Goal: Task Accomplishment & Management: Complete application form

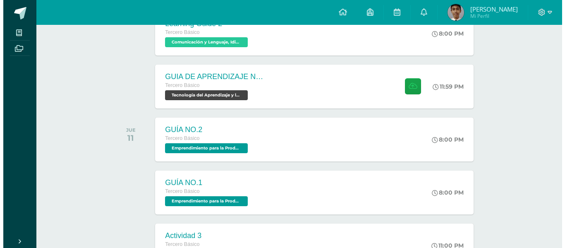
scroll to position [331, 0]
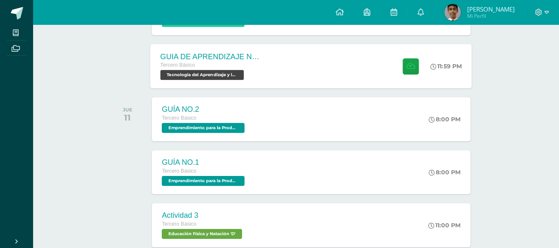
click at [268, 68] on div "GUIA DE APRENDIZAJE NO 3 / VIDEO Tercero Básico Tecnología del Aprendizaje y la…" at bounding box center [211, 66] width 120 height 44
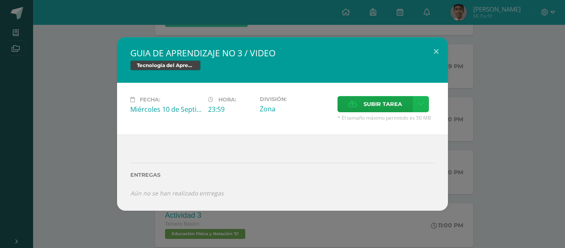
click at [418, 105] on icon at bounding box center [421, 104] width 6 height 7
click at [377, 125] on span "Subir enlace" at bounding box center [385, 122] width 35 height 8
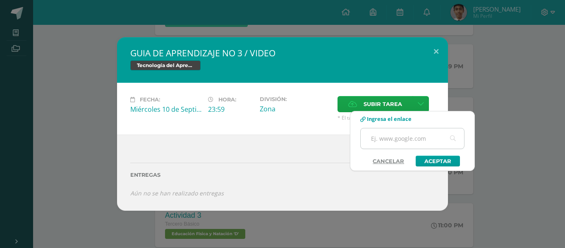
click at [392, 144] on input "text" at bounding box center [412, 138] width 103 height 20
paste input "[URL][DOMAIN_NAME]"
type input "[URL][DOMAIN_NAME]"
click at [427, 159] on link "Aceptar" at bounding box center [438, 161] width 44 height 11
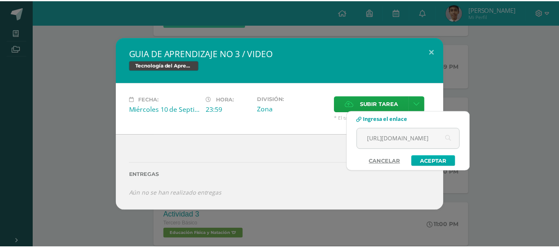
scroll to position [0, 0]
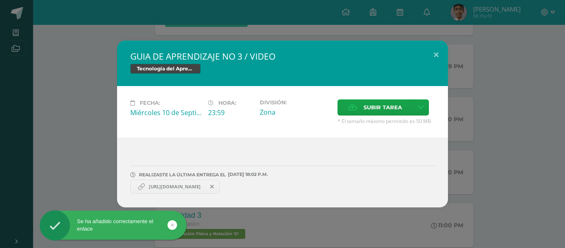
click at [181, 190] on link "[URL][DOMAIN_NAME]" at bounding box center [174, 187] width 89 height 14
click at [181, 185] on span "[URL][DOMAIN_NAME]" at bounding box center [175, 186] width 60 height 7
click at [433, 58] on button at bounding box center [437, 55] width 24 height 28
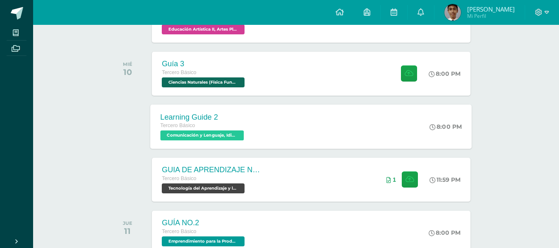
scroll to position [248, 0]
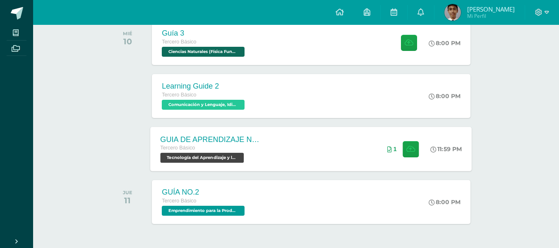
click at [269, 145] on div "GUIA DE APRENDIZAJE NO 3 / VIDEO Tercero Básico Tecnología del Aprendizaje y la…" at bounding box center [211, 149] width 120 height 44
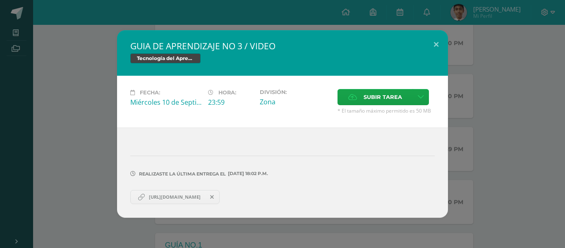
click at [191, 198] on span "[URL][DOMAIN_NAME]" at bounding box center [175, 197] width 60 height 7
click at [439, 43] on button at bounding box center [437, 44] width 24 height 28
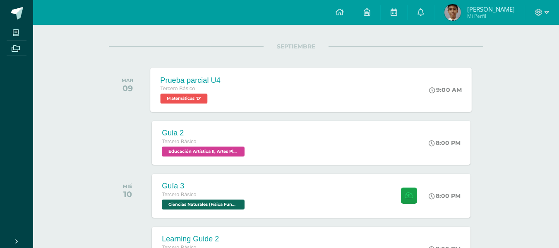
scroll to position [83, 0]
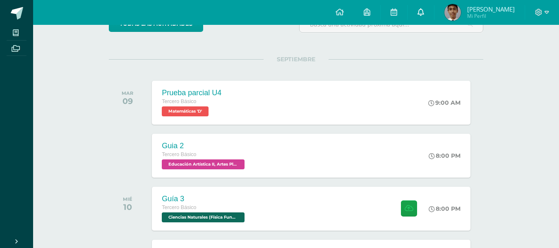
click at [424, 15] on icon at bounding box center [421, 11] width 7 height 7
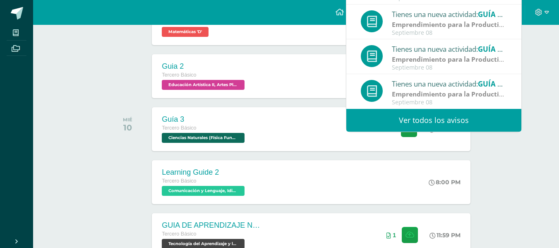
scroll to position [166, 0]
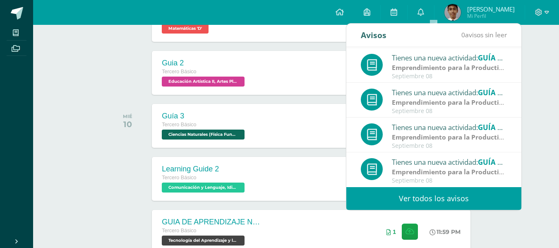
click at [450, 192] on link "Ver todos los avisos" at bounding box center [433, 198] width 175 height 23
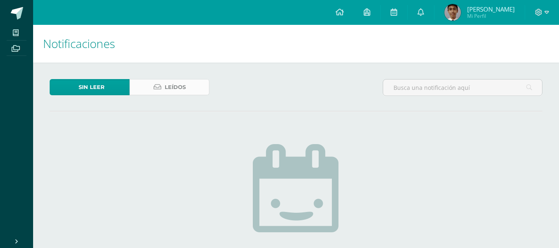
click at [185, 92] on span "Leídos" at bounding box center [175, 86] width 21 height 15
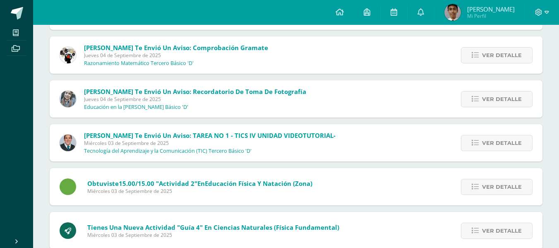
scroll to position [1137, 0]
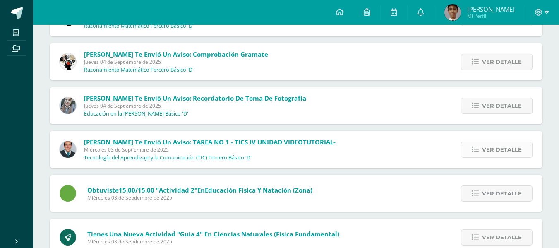
click at [503, 151] on span "Ver detalle" at bounding box center [502, 149] width 40 height 15
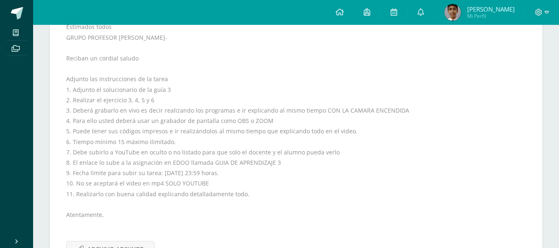
scroll to position [1344, 0]
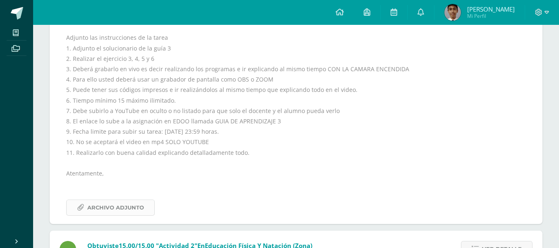
click at [104, 207] on span "Archivo Adjunto" at bounding box center [115, 207] width 57 height 15
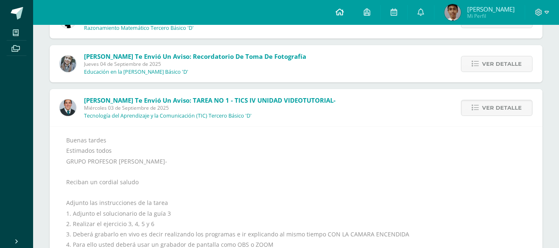
scroll to position [1179, 0]
click at [349, 17] on link at bounding box center [340, 12] width 28 height 25
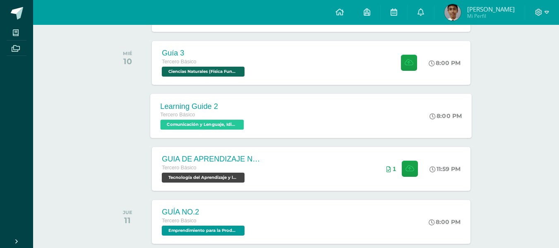
scroll to position [248, 0]
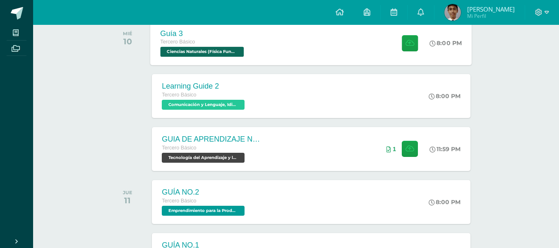
click at [273, 57] on div "Guía 3 Tercero Básico Ciencias Naturales (Física Fundamental) 'D' 8:00 PM Guía …" at bounding box center [312, 43] width 322 height 44
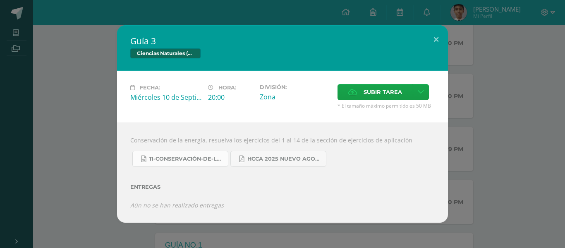
click at [204, 163] on link "11-Conservación-de-la-Energía.doc" at bounding box center [180, 159] width 96 height 16
click at [435, 38] on button at bounding box center [437, 39] width 24 height 28
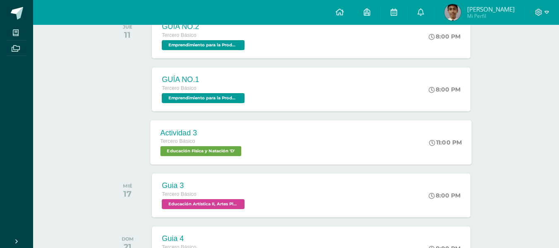
scroll to position [373, 0]
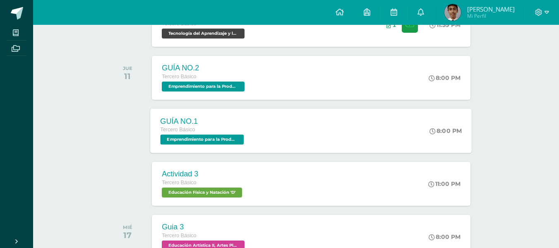
click at [294, 130] on div "GUÍA NO.1 Tercero Básico Emprendimiento para la Productividad 'D' 8:00 PM GUÍA …" at bounding box center [312, 130] width 322 height 44
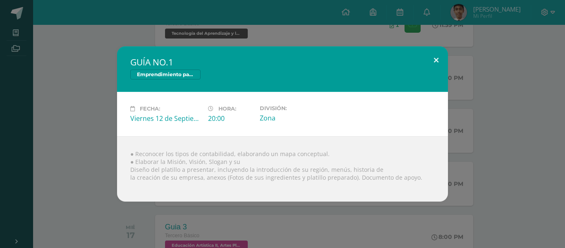
click at [437, 59] on button at bounding box center [437, 60] width 24 height 28
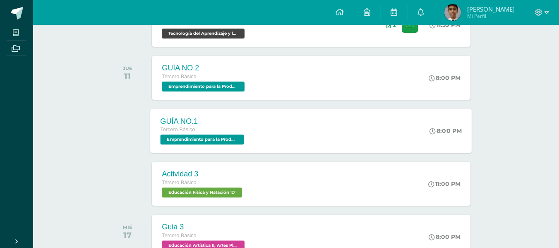
click at [264, 130] on div "GUÍA NO.1 Tercero Básico Emprendimiento para la Productividad 'D' 8:00 PM GUÍA …" at bounding box center [312, 130] width 322 height 44
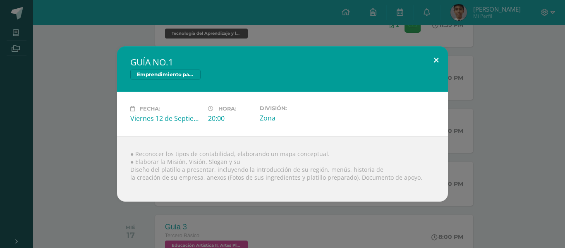
drag, startPoint x: 433, startPoint y: 65, endPoint x: 428, endPoint y: 67, distance: 5.9
click at [433, 65] on button at bounding box center [437, 60] width 24 height 28
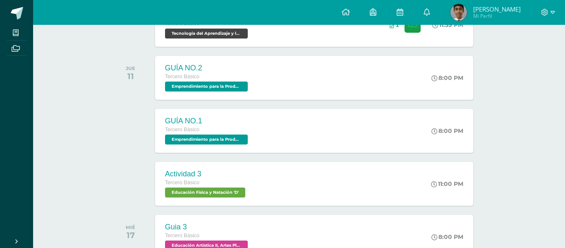
click at [244, 86] on span "Emprendimiento para la Productividad 'D'" at bounding box center [206, 87] width 83 height 10
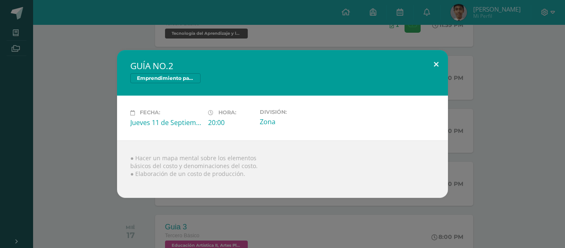
click at [435, 67] on button at bounding box center [437, 64] width 24 height 28
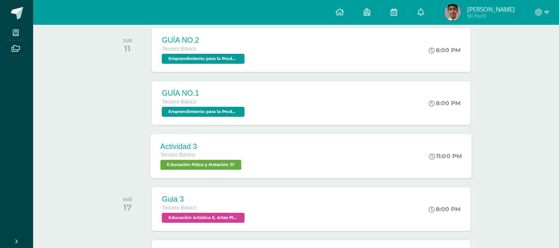
scroll to position [414, 0]
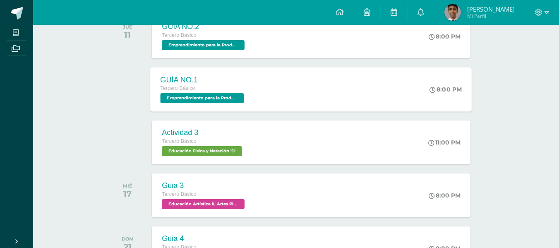
click at [285, 91] on div "GUÍA NO.1 Tercero Básico Emprendimiento para la Productividad 'D' 8:00 PM GUÍA …" at bounding box center [312, 89] width 322 height 44
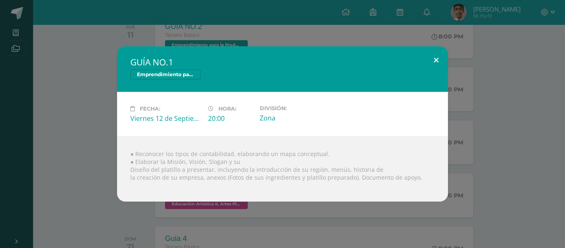
click at [442, 63] on button at bounding box center [437, 60] width 24 height 28
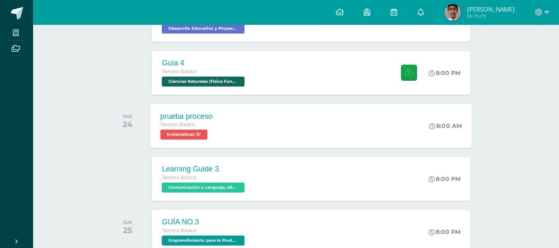
scroll to position [704, 0]
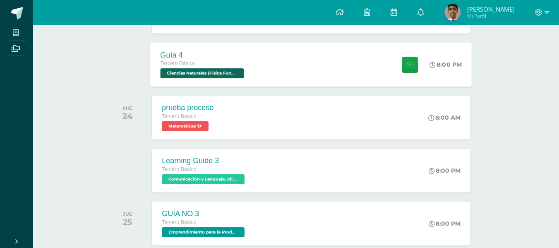
click at [281, 85] on div "Guía 4 Tercero Básico Ciencias Naturales (Física Fundamental) 'D' 8:00 PM Guía …" at bounding box center [312, 64] width 322 height 44
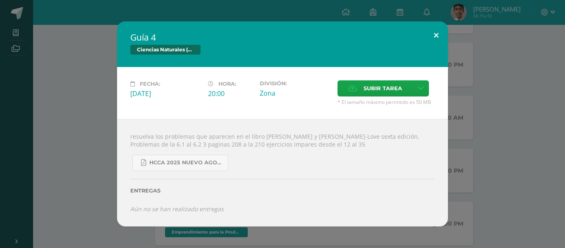
click at [433, 38] on button at bounding box center [437, 36] width 24 height 28
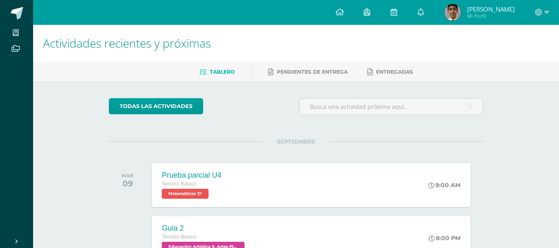
scroll to position [0, 0]
click at [424, 10] on icon at bounding box center [421, 11] width 7 height 7
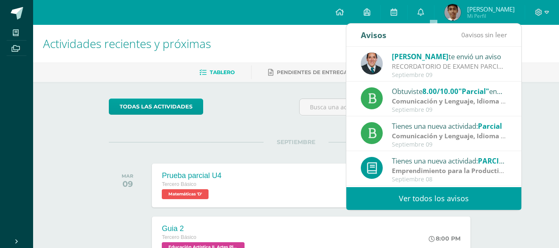
click at [397, 194] on link "Ver todos los avisos" at bounding box center [433, 198] width 175 height 23
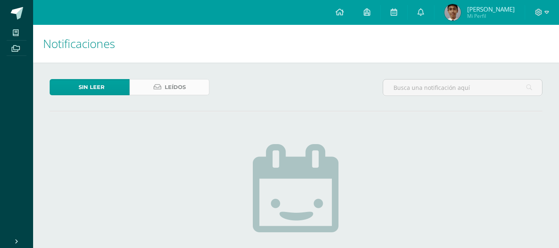
click at [169, 89] on span "Leídos" at bounding box center [175, 86] width 21 height 15
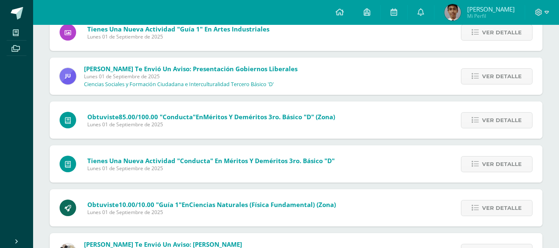
scroll to position [1825, 0]
click at [517, 79] on span "Ver detalle" at bounding box center [502, 76] width 40 height 15
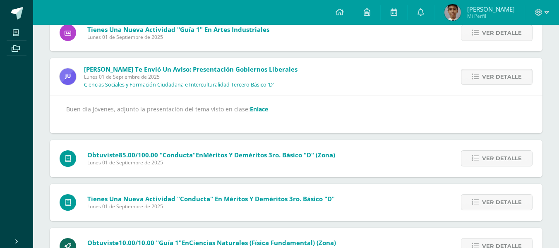
click at [252, 113] on link "Enlace" at bounding box center [259, 109] width 18 height 8
